Goal: Navigation & Orientation: Find specific page/section

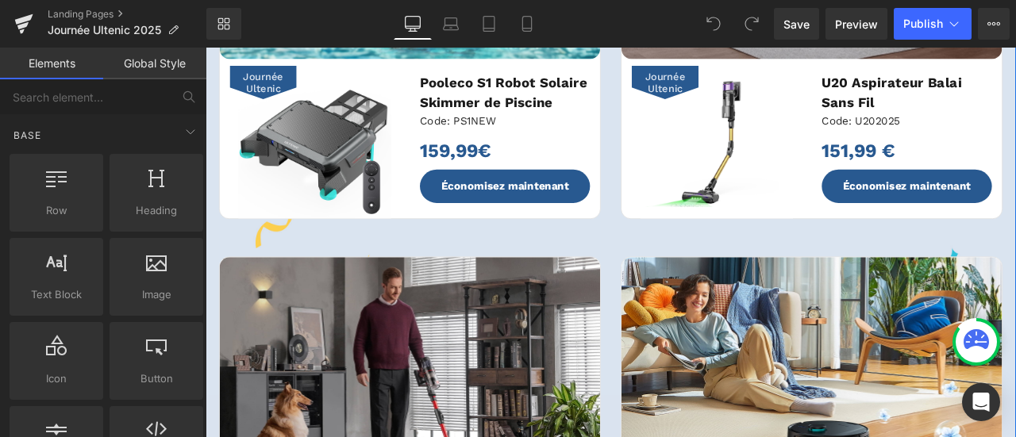
scroll to position [714, 0]
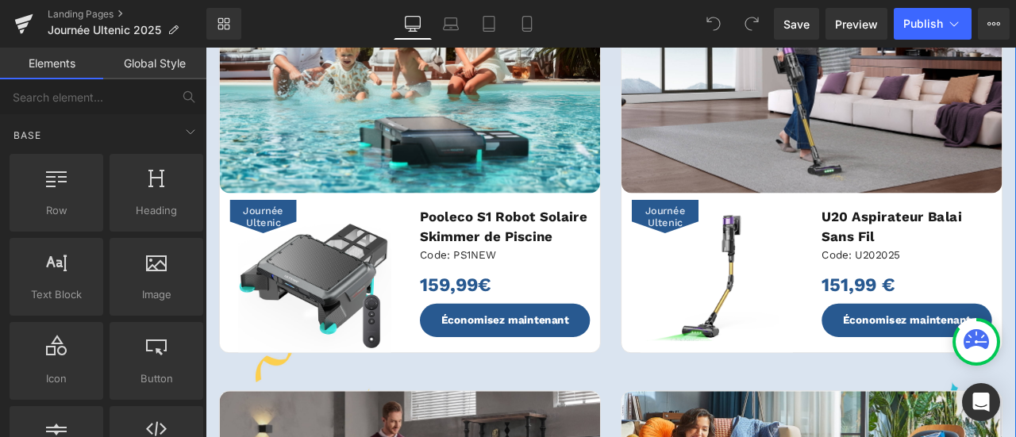
click at [259, 245] on span "Journée Ultenic" at bounding box center [274, 247] width 64 height 29
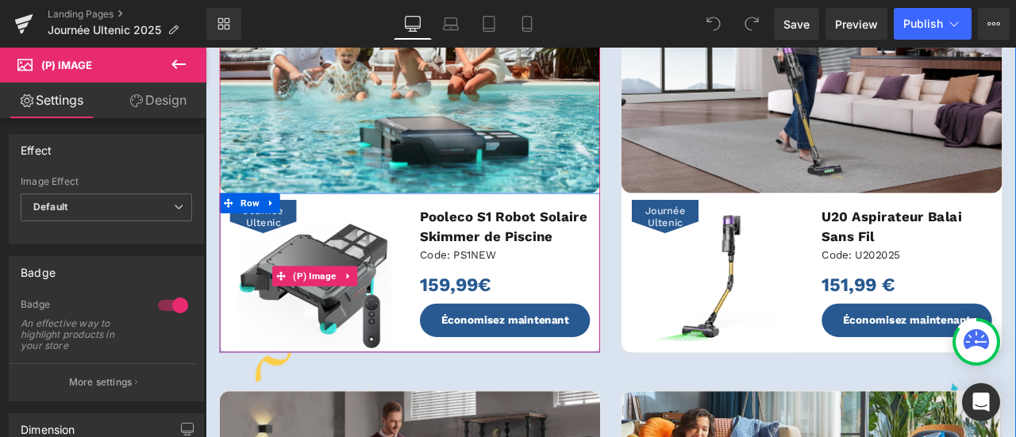
click at [262, 248] on span "Journée Ultenic" at bounding box center [274, 247] width 64 height 29
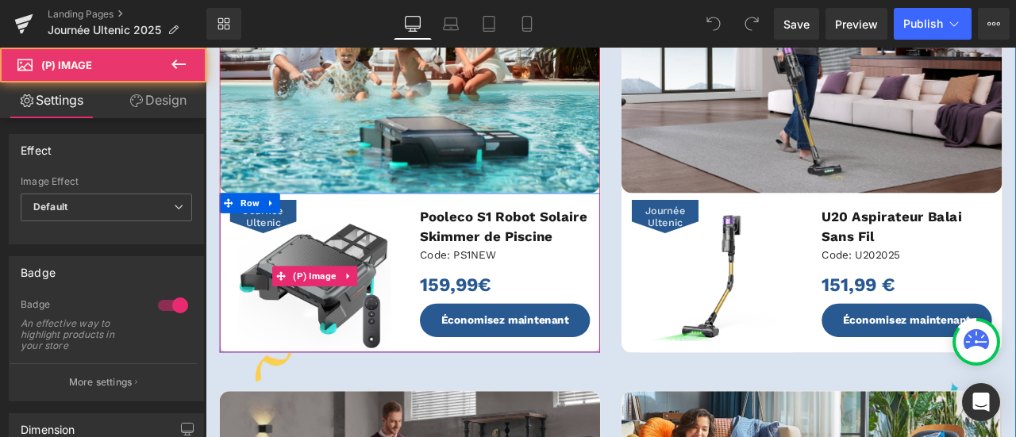
click at [262, 248] on span "Journée Ultenic" at bounding box center [274, 247] width 64 height 29
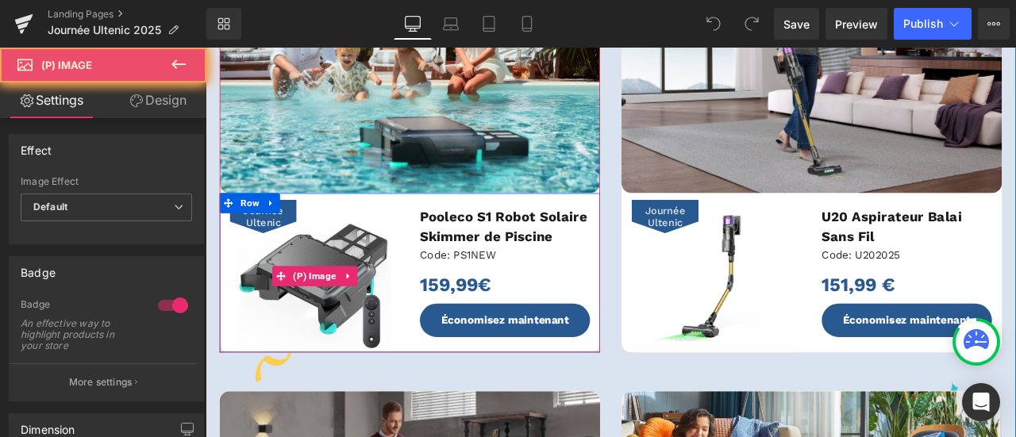
click at [262, 248] on span "Journée Ultenic" at bounding box center [274, 247] width 64 height 29
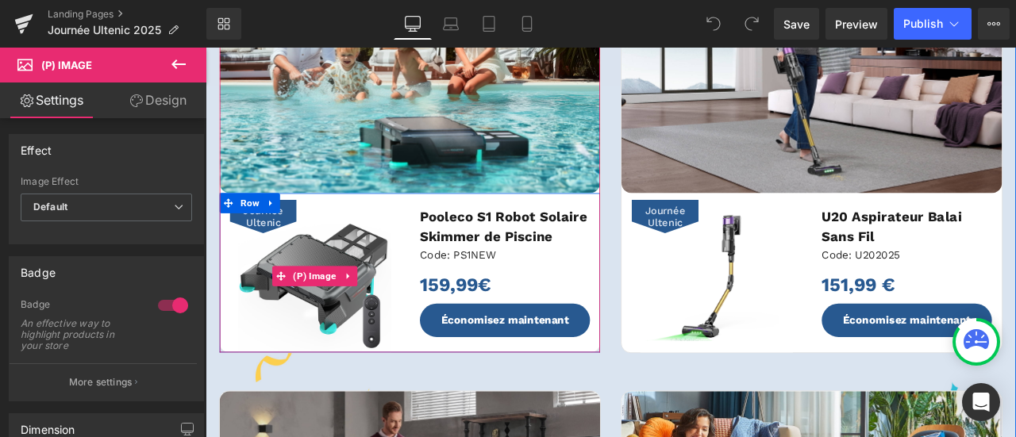
click at [258, 254] on span "Journée Ultenic" at bounding box center [274, 247] width 64 height 29
click at [482, 249] on h3 "Pooleco S1 Robot Solaire Skimmer de Piscine" at bounding box center [561, 260] width 202 height 48
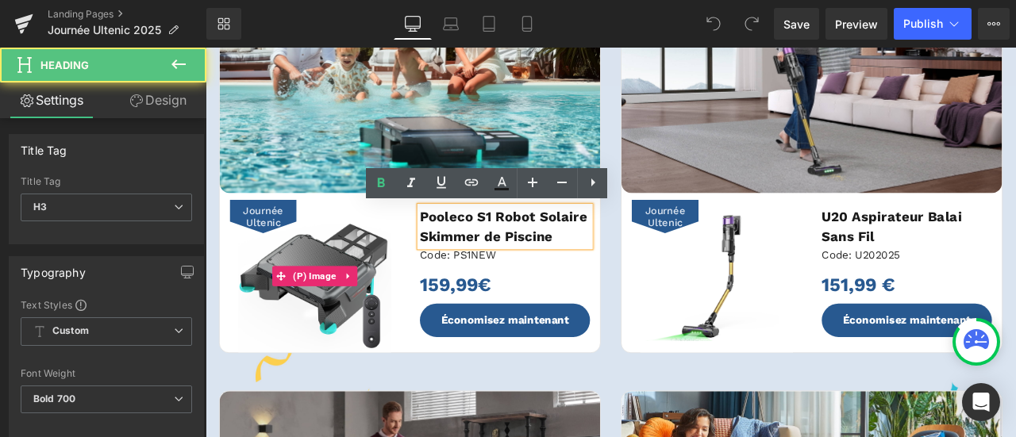
click at [291, 246] on span "Journée Ultenic" at bounding box center [274, 247] width 64 height 29
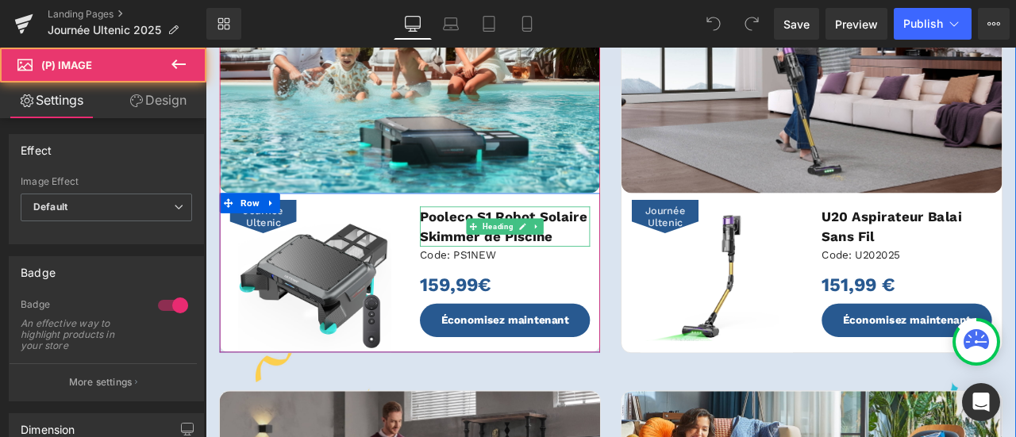
click at [464, 248] on h3 "Pooleco S1 Robot Solaire Skimmer de Piscine" at bounding box center [561, 260] width 202 height 48
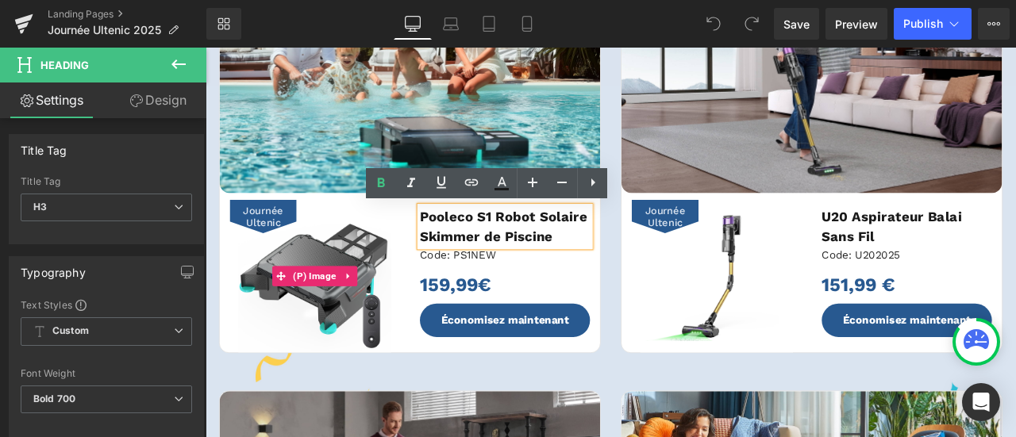
click at [275, 229] on div "Journée Ultenic" at bounding box center [273, 248] width 79 height 40
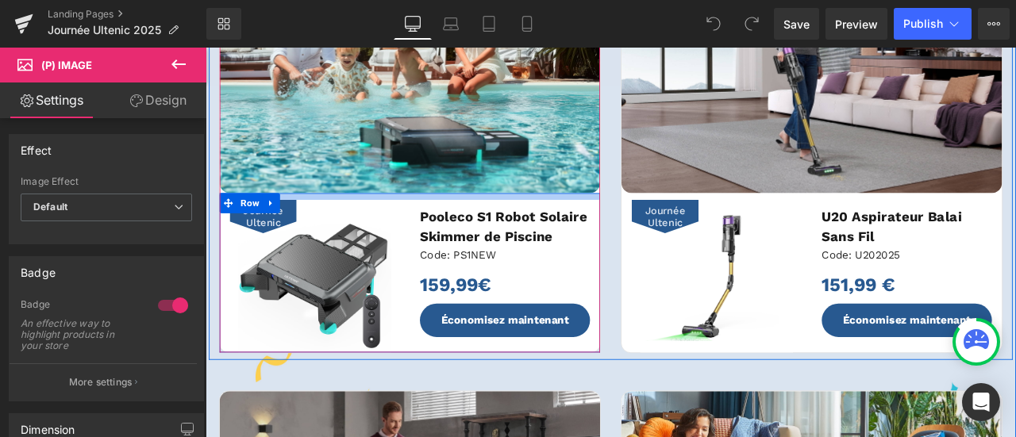
click at [289, 224] on div at bounding box center [447, 224] width 451 height 8
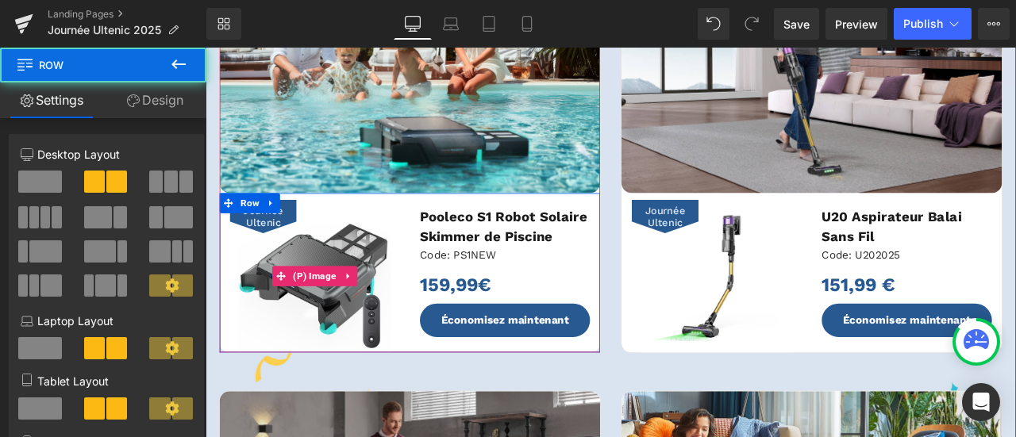
click at [296, 230] on div "Journée Ultenic" at bounding box center [273, 248] width 79 height 40
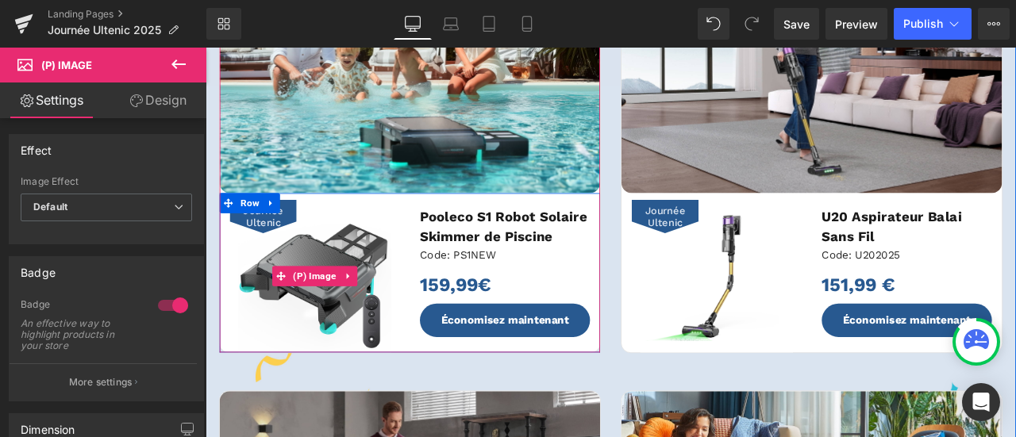
click at [296, 230] on div "Journée Ultenic" at bounding box center [273, 248] width 79 height 40
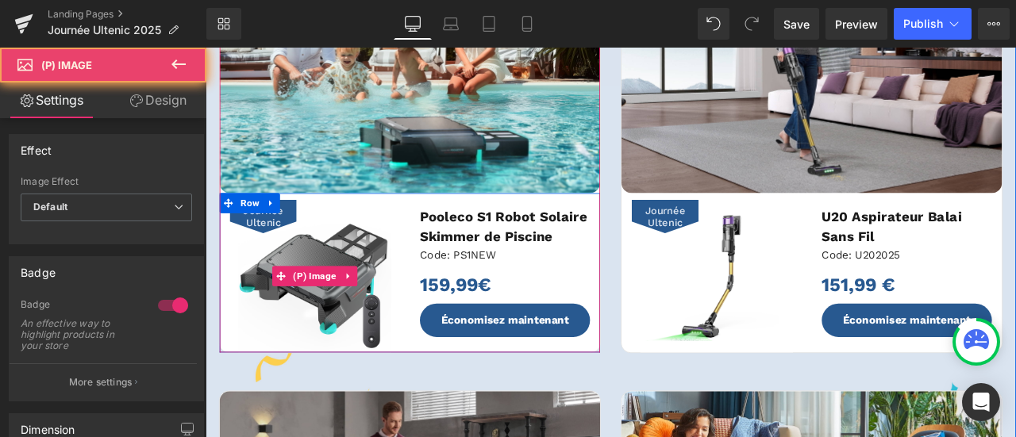
click at [296, 230] on div "Journée Ultenic" at bounding box center [273, 248] width 79 height 40
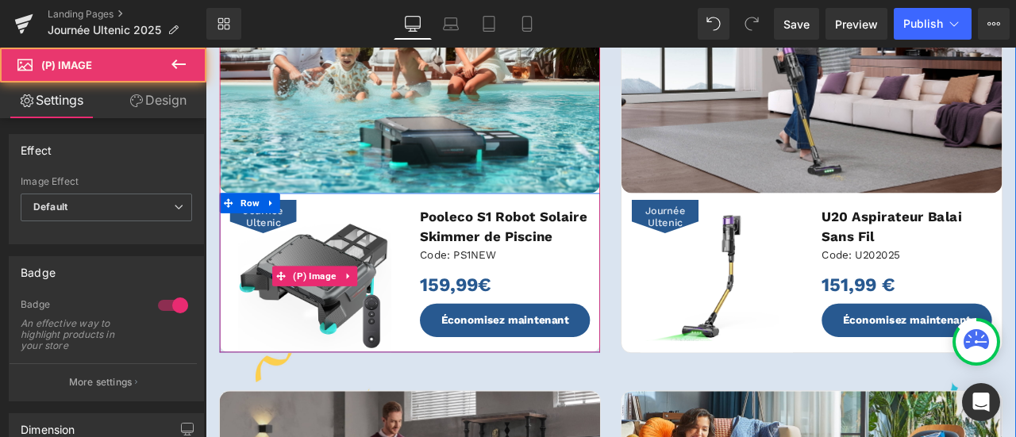
click at [296, 230] on div "Journée Ultenic" at bounding box center [273, 248] width 79 height 40
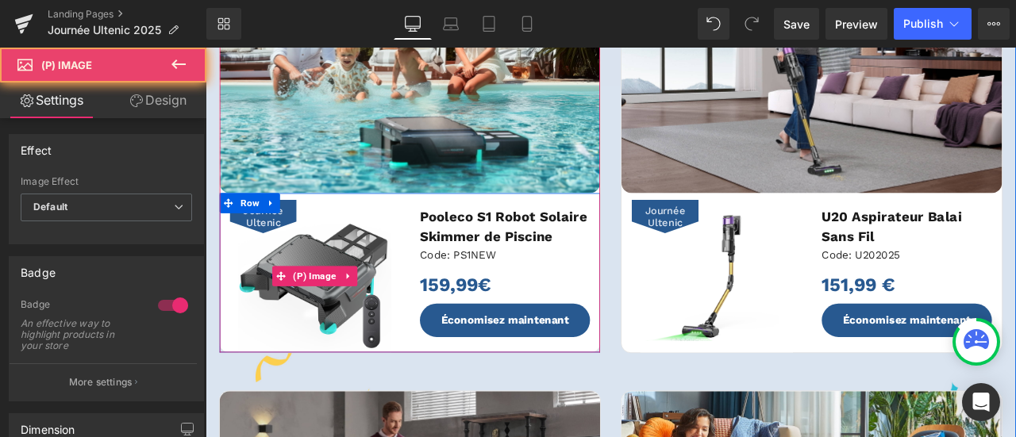
click at [296, 230] on div "Journée Ultenic" at bounding box center [273, 248] width 79 height 40
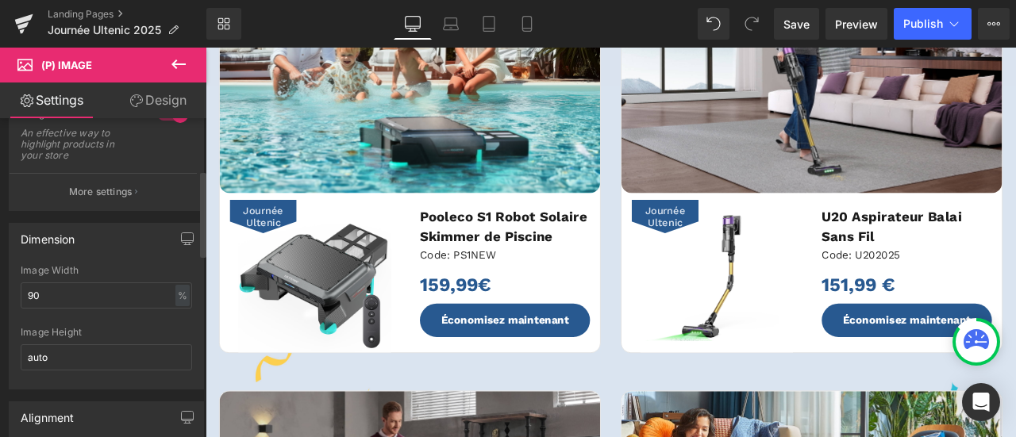
scroll to position [79, 0]
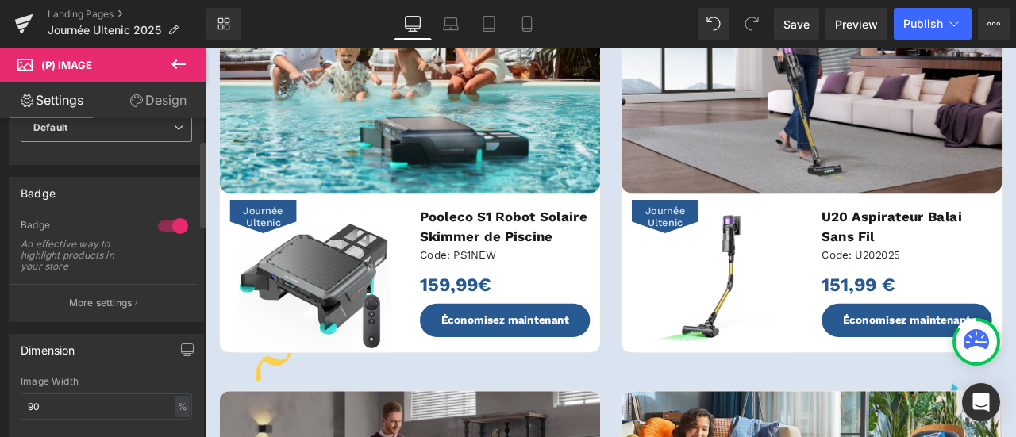
click at [106, 125] on span "Default" at bounding box center [106, 128] width 171 height 28
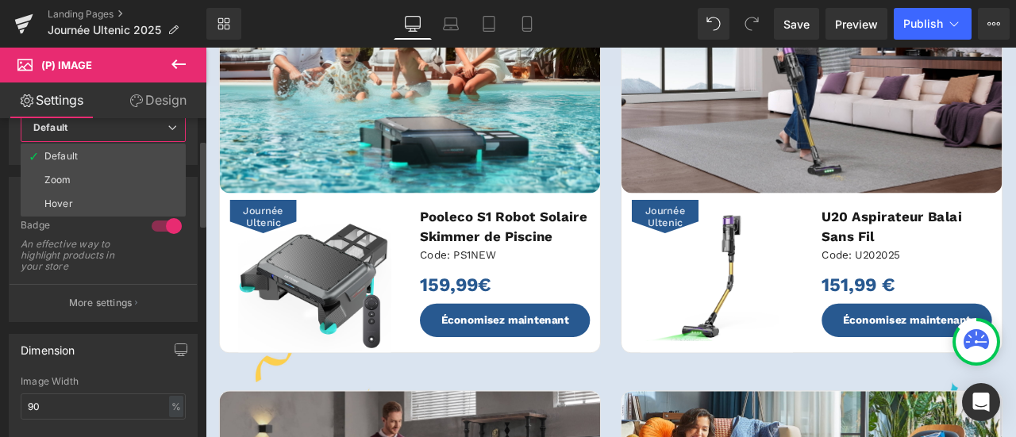
click at [102, 235] on div "Badge An effective way to highlight products in your store" at bounding box center [103, 251] width 165 height 65
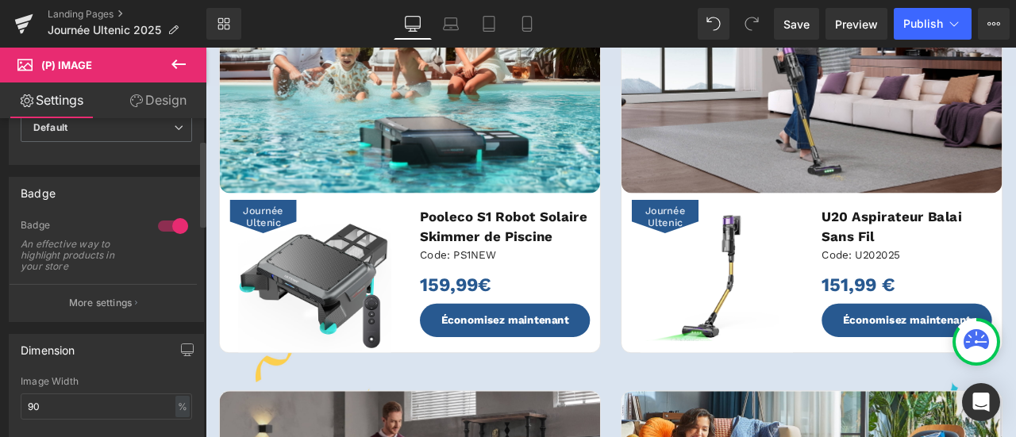
click at [173, 225] on div at bounding box center [173, 226] width 38 height 25
